Goal: Navigation & Orientation: Go to known website

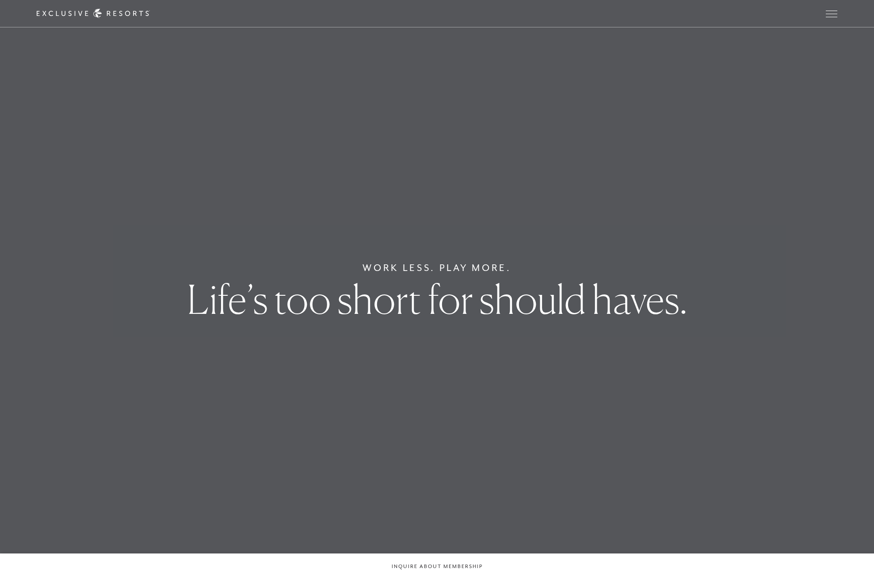
click at [0, 0] on link "Member Login" at bounding box center [0, 0] width 0 height 0
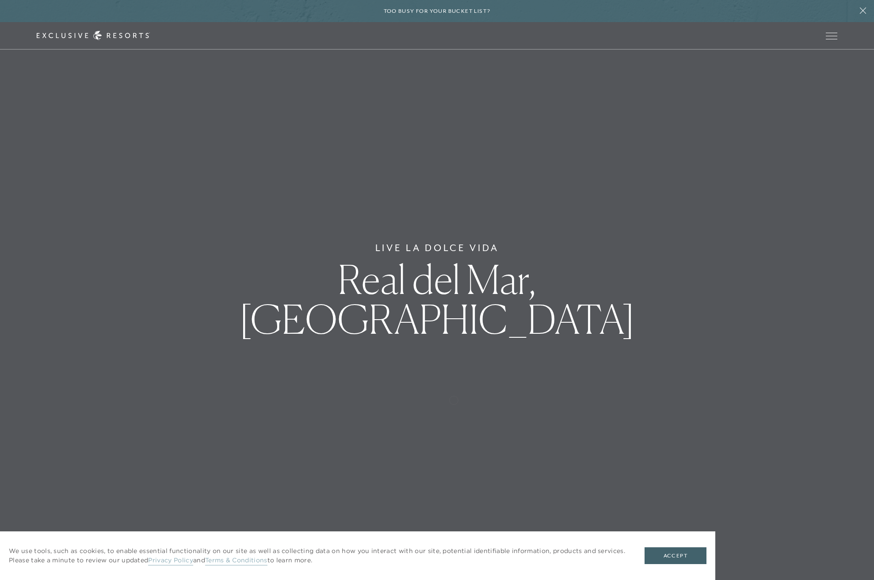
scroll to position [2, 0]
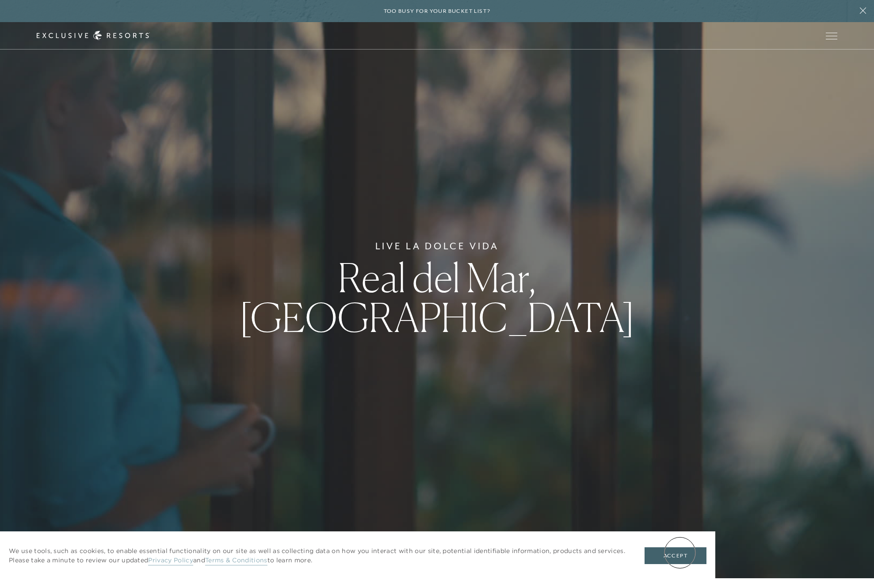
click at [680, 553] on button "Accept" at bounding box center [676, 555] width 62 height 17
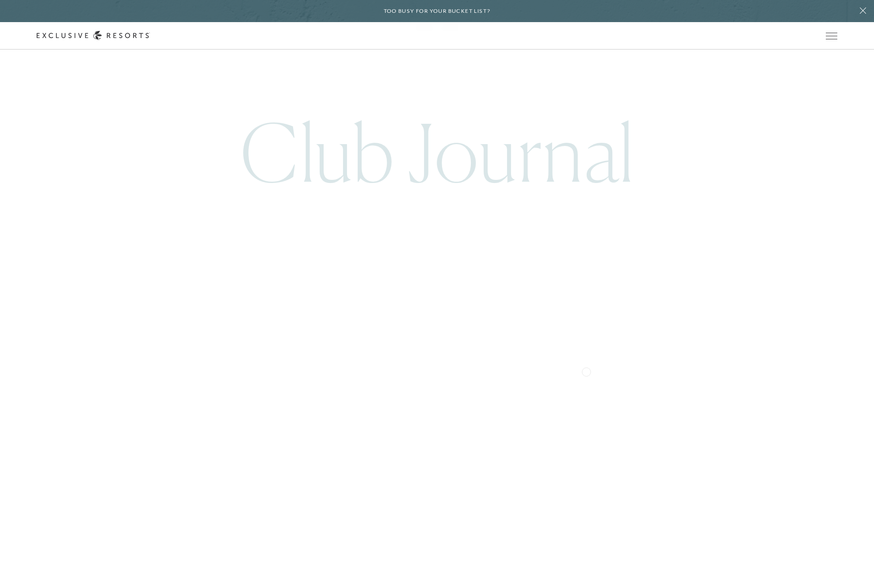
scroll to position [2916, 0]
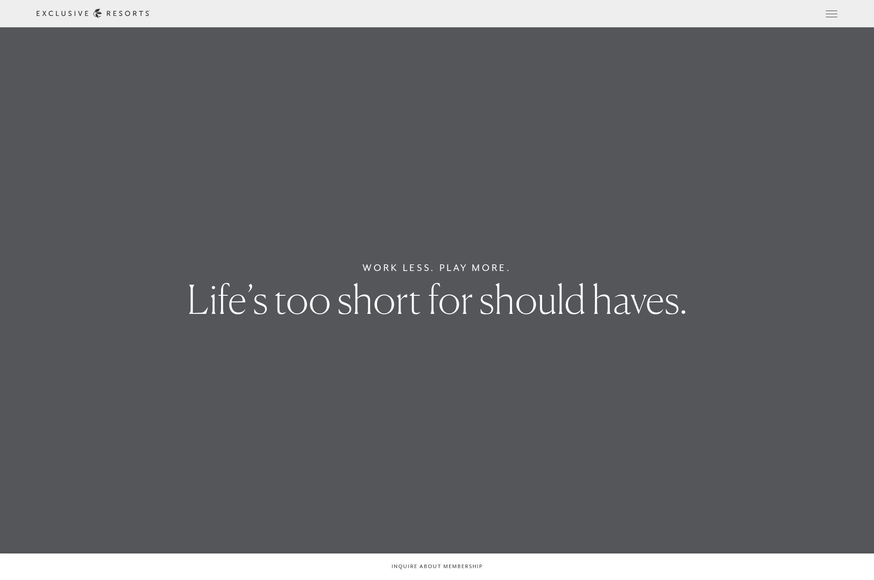
click at [803, 12] on header "Skip to main content Too busy for your bucket list? Not a bucket list. A bluepr…" at bounding box center [437, 13] width 874 height 27
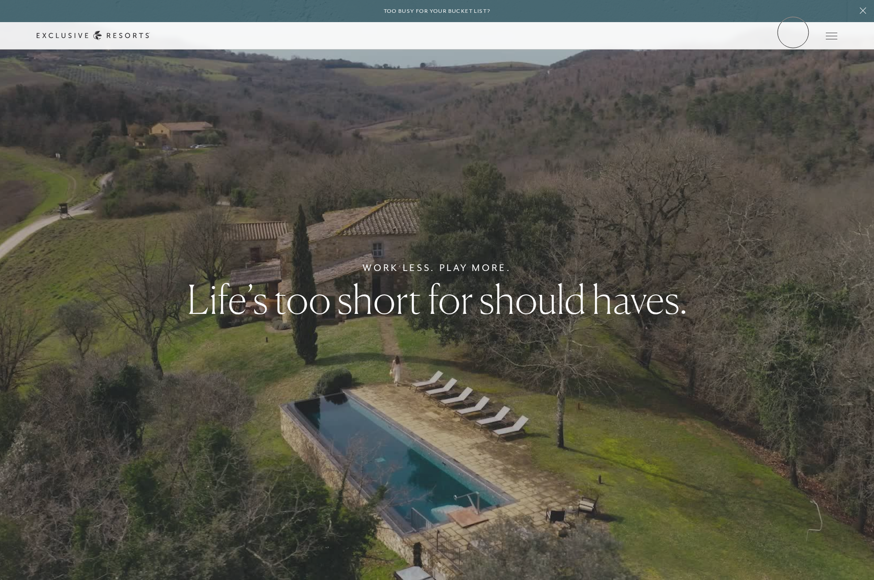
click at [0, 0] on link "Member Login" at bounding box center [0, 0] width 0 height 0
